Goal: Task Accomplishment & Management: Manage account settings

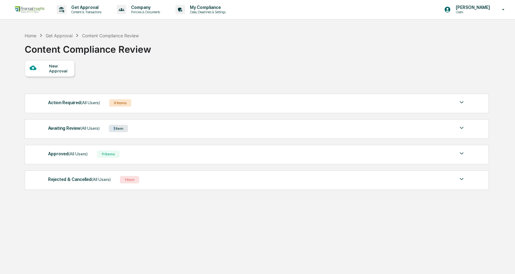
click at [114, 132] on div "1 Item" at bounding box center [118, 128] width 19 height 7
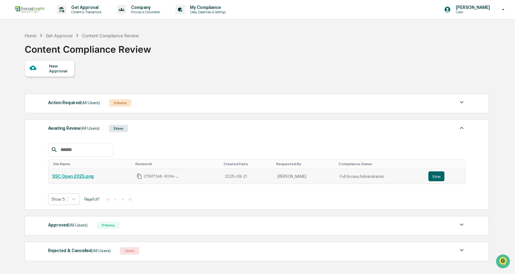
scroll to position [36, 0]
